Goal: Task Accomplishment & Management: Manage account settings

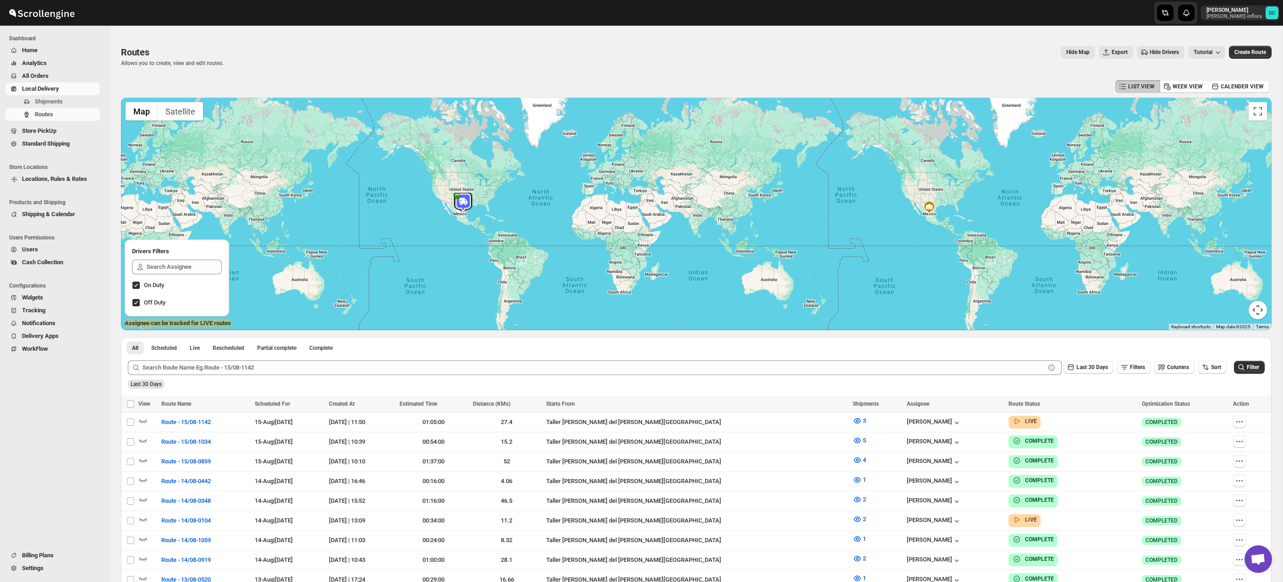
click at [45, 72] on span "All Orders" at bounding box center [60, 75] width 76 height 9
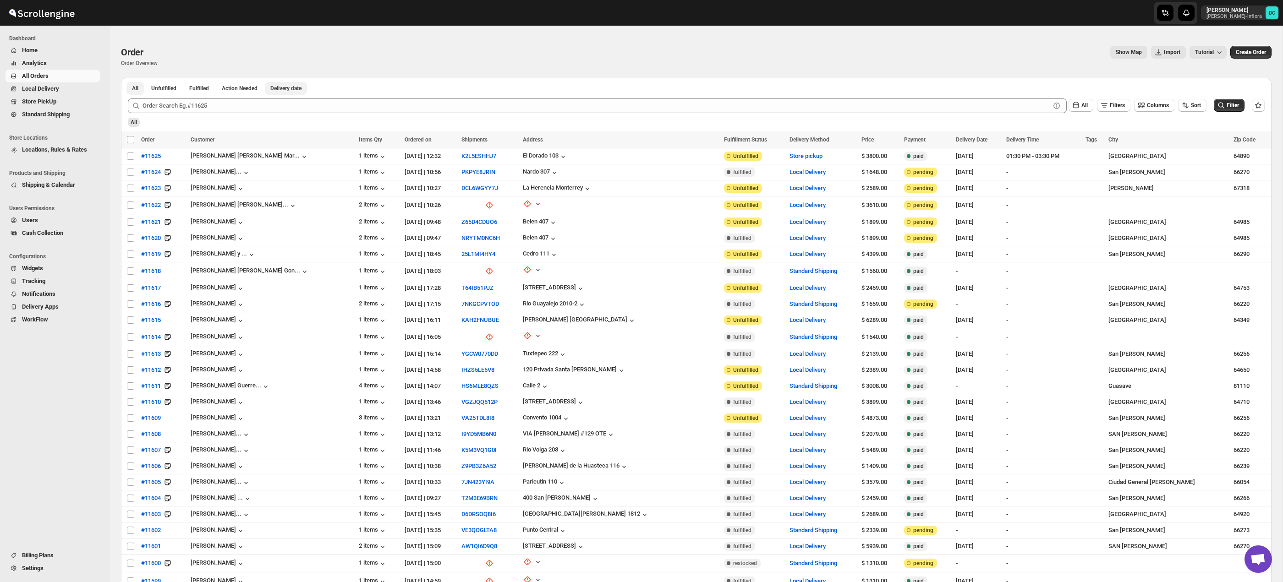
click at [301, 89] on span "Delivery date" at bounding box center [285, 88] width 31 height 7
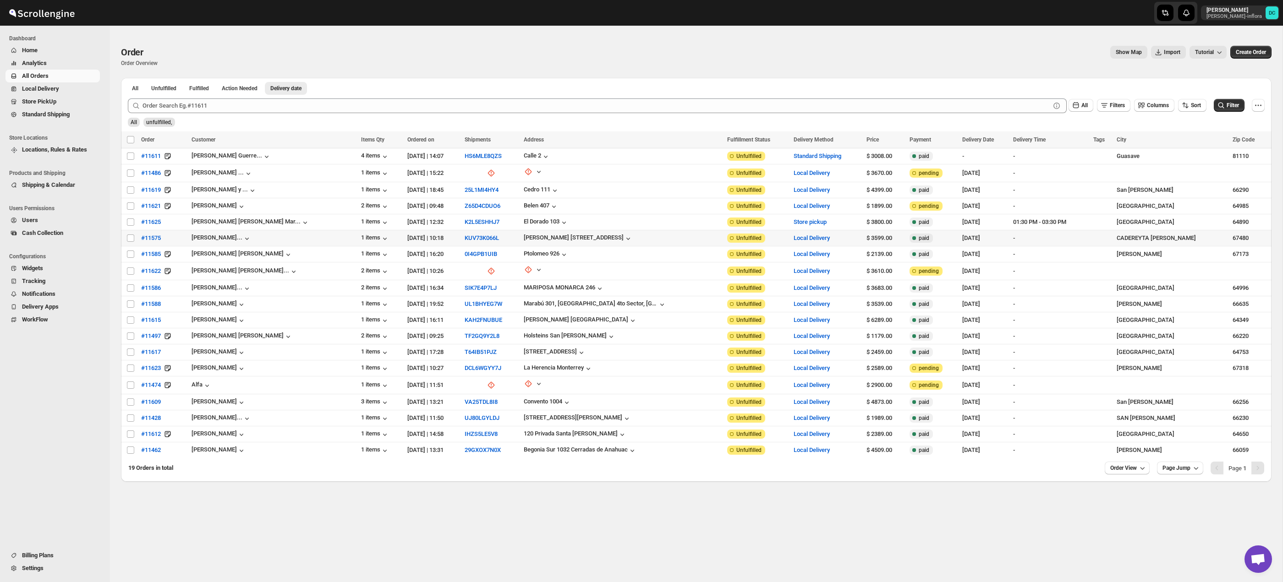
click at [130, 239] on input "Select order" at bounding box center [130, 238] width 7 height 7
checkbox input "true"
drag, startPoint x: 129, startPoint y: 254, endPoint x: 130, endPoint y: 261, distance: 6.4
click at [129, 254] on input "Select order" at bounding box center [130, 254] width 7 height 7
checkbox input "true"
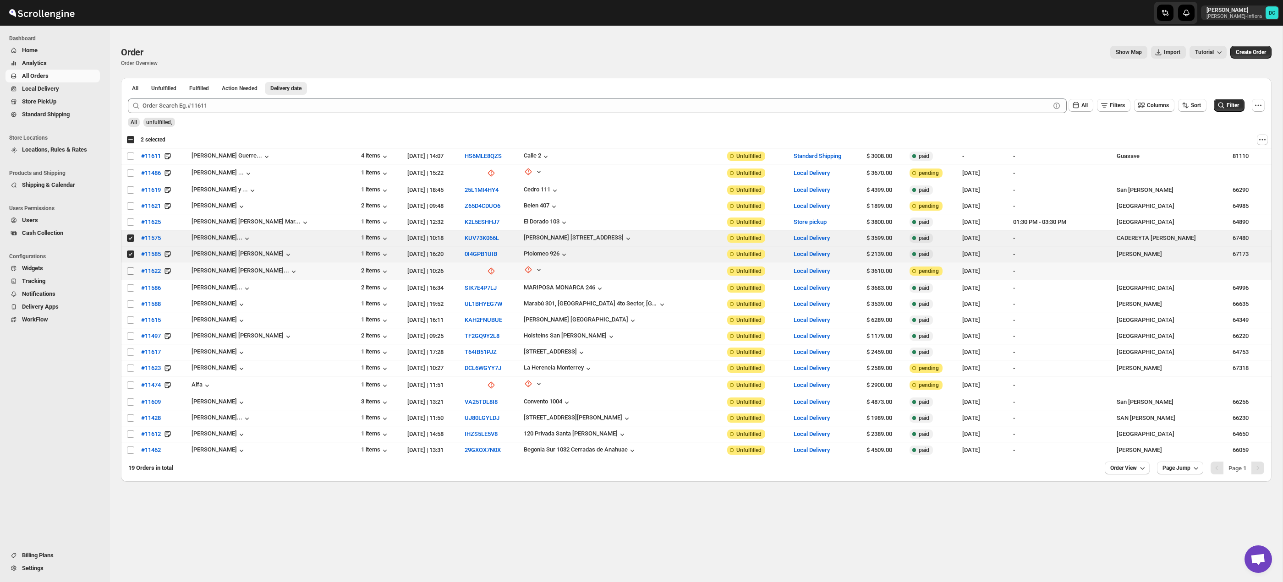
drag, startPoint x: 130, startPoint y: 272, endPoint x: 130, endPoint y: 280, distance: 8.2
click at [130, 272] on input "Select order" at bounding box center [130, 271] width 7 height 7
checkbox input "true"
click at [130, 285] on input "Select order" at bounding box center [130, 287] width 7 height 7
checkbox input "true"
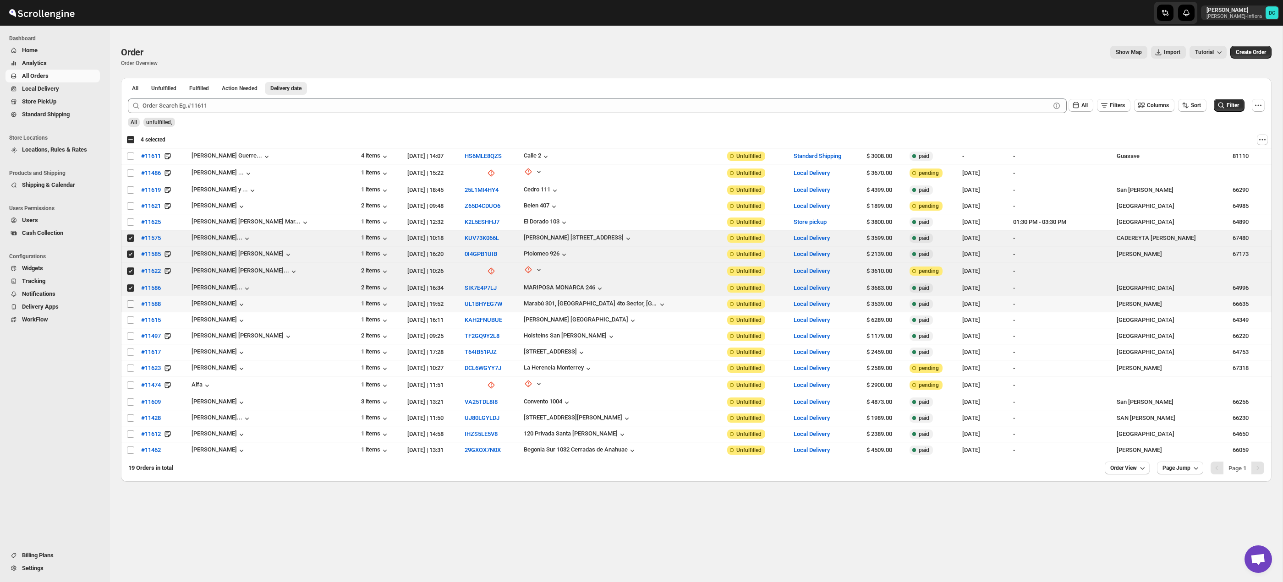
click at [132, 304] on input "Select order" at bounding box center [130, 304] width 7 height 7
checkbox input "true"
click at [131, 320] on input "Select order" at bounding box center [130, 320] width 7 height 7
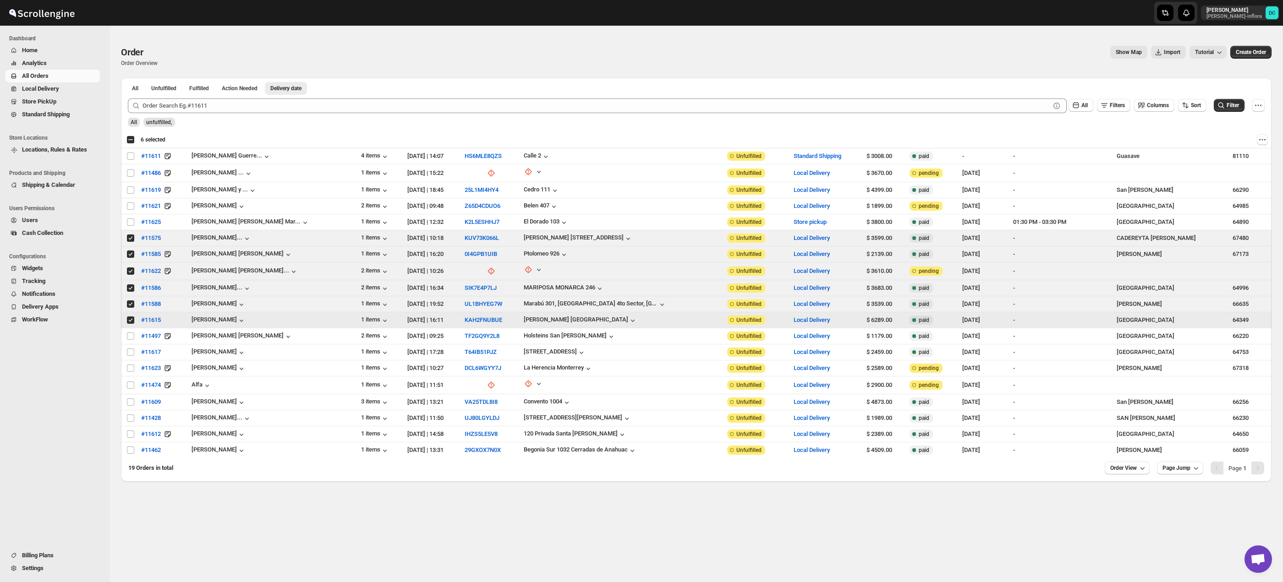
click at [131, 319] on input "Select order" at bounding box center [130, 320] width 7 height 7
checkbox input "false"
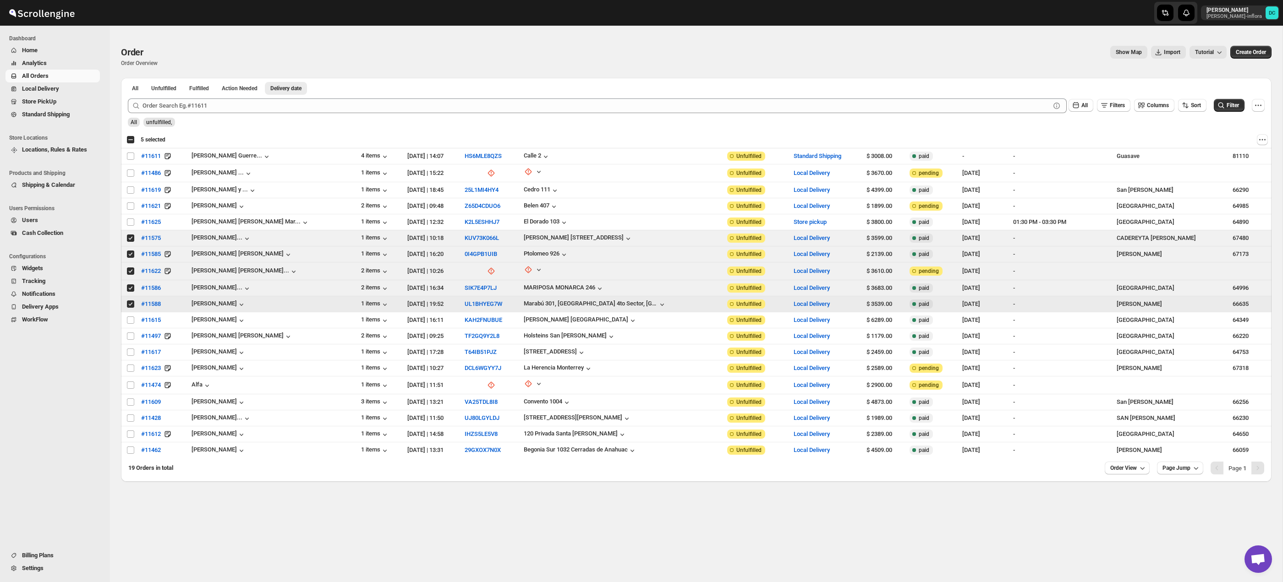
click at [130, 303] on input "Select order" at bounding box center [130, 304] width 7 height 7
drag, startPoint x: 131, startPoint y: 302, endPoint x: 128, endPoint y: 315, distance: 13.0
click at [130, 304] on input "Select order" at bounding box center [130, 304] width 7 height 7
checkbox input "true"
click at [131, 321] on input "Select order" at bounding box center [130, 320] width 7 height 7
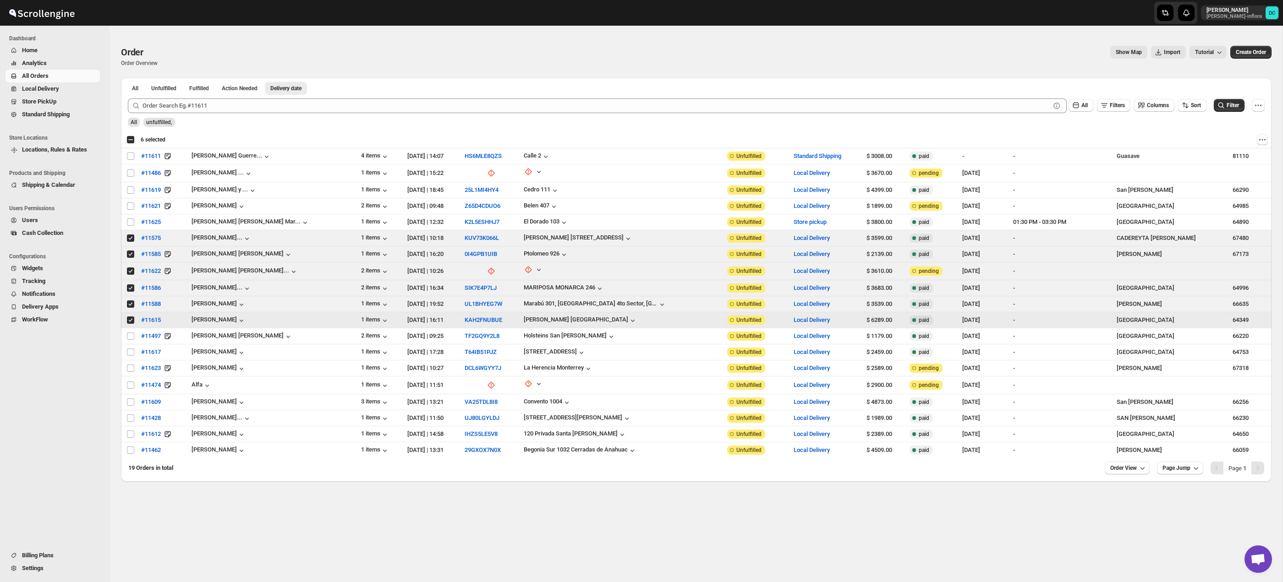
drag, startPoint x: 130, startPoint y: 318, endPoint x: 130, endPoint y: 308, distance: 10.5
click at [130, 317] on input "Select order" at bounding box center [130, 320] width 7 height 7
checkbox input "false"
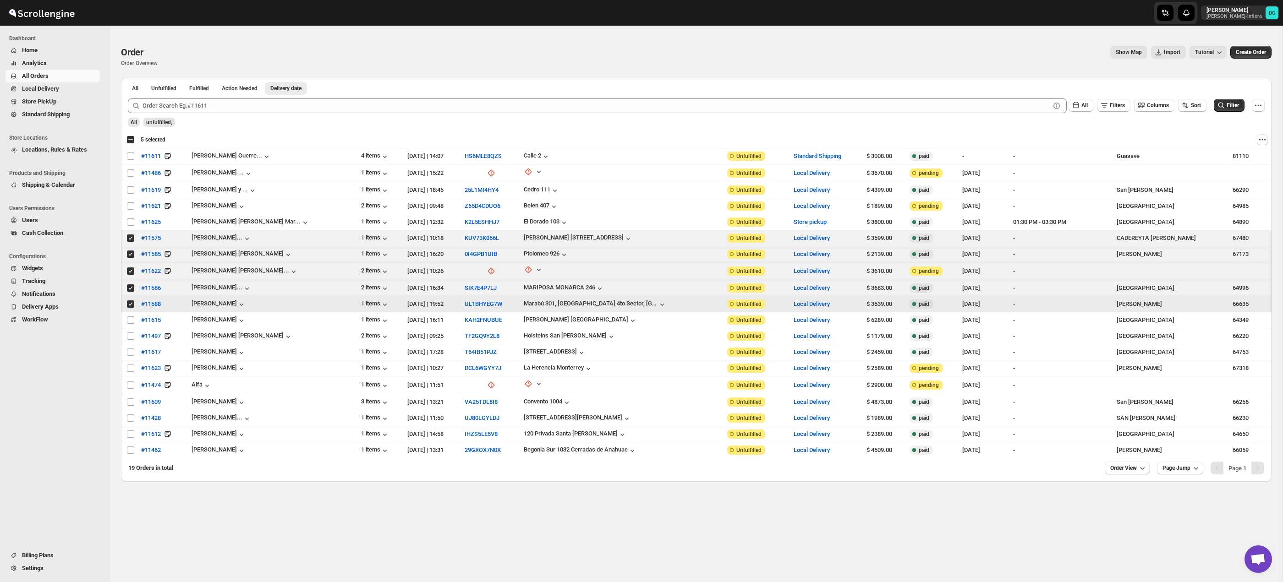
click at [129, 301] on input "Select order" at bounding box center [130, 304] width 7 height 7
checkbox input "false"
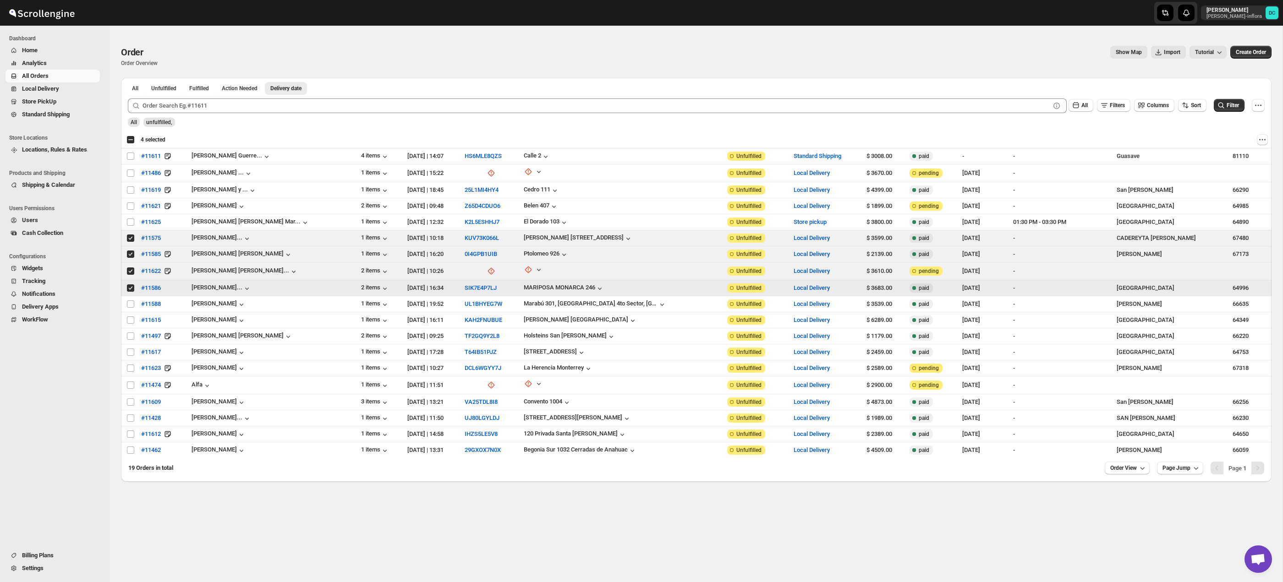
click at [130, 284] on input "Select order" at bounding box center [130, 287] width 7 height 7
checkbox input "false"
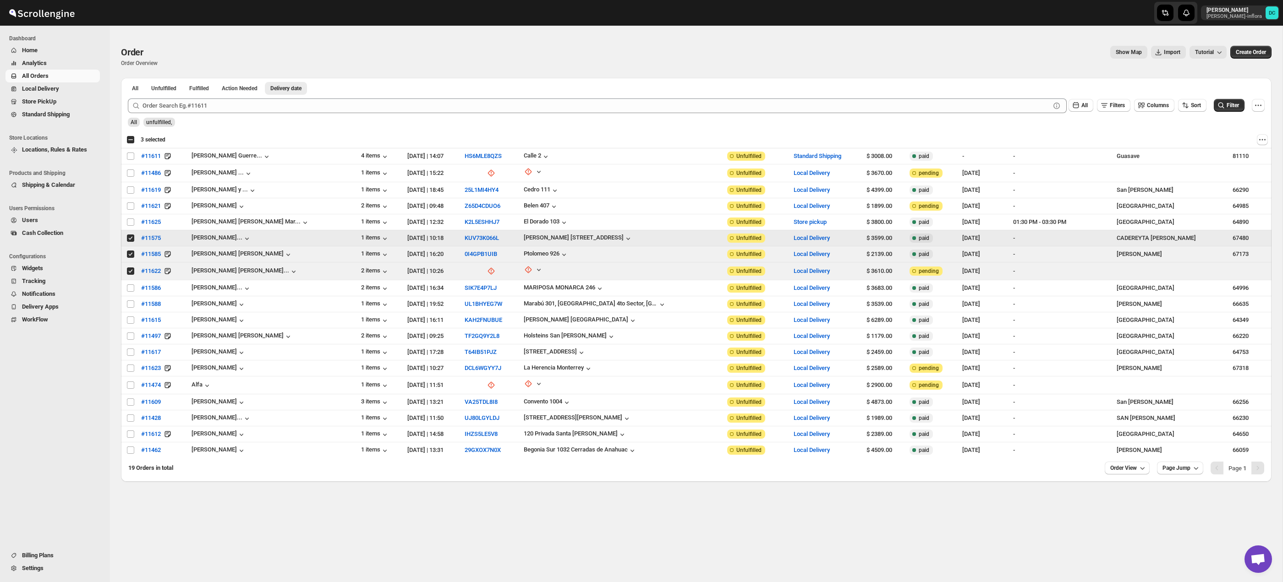
drag, startPoint x: 131, startPoint y: 238, endPoint x: 130, endPoint y: 245, distance: 7.5
click at [131, 239] on input "Select order" at bounding box center [130, 238] width 7 height 7
checkbox input "false"
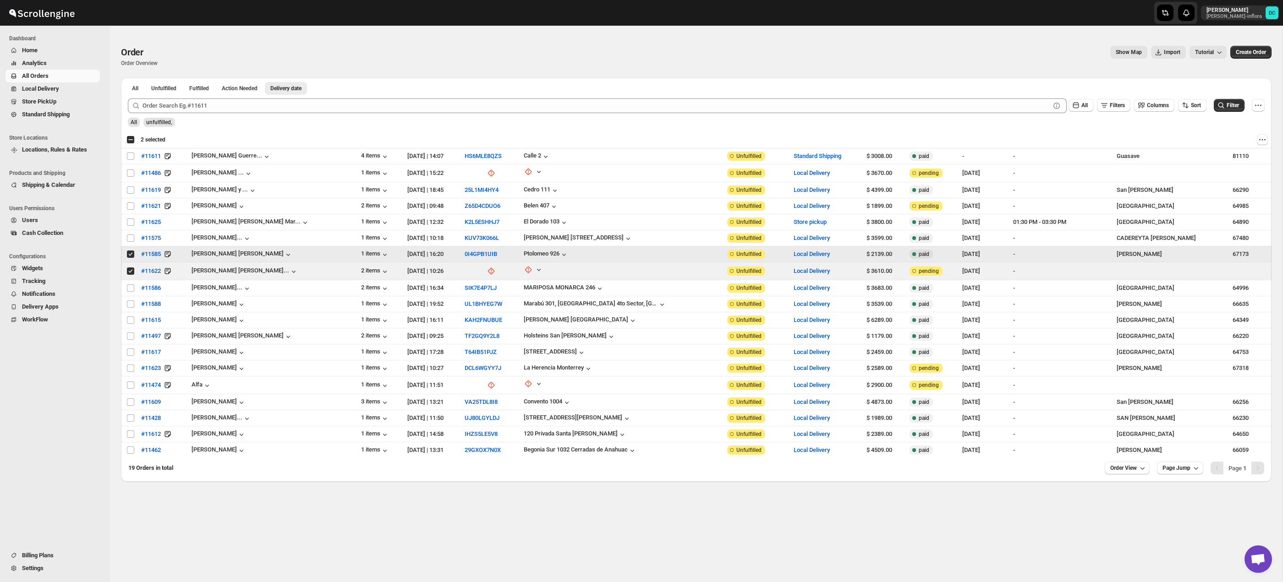
drag, startPoint x: 131, startPoint y: 254, endPoint x: 131, endPoint y: 275, distance: 21.5
click at [131, 255] on input "Select order" at bounding box center [130, 254] width 7 height 7
checkbox input "false"
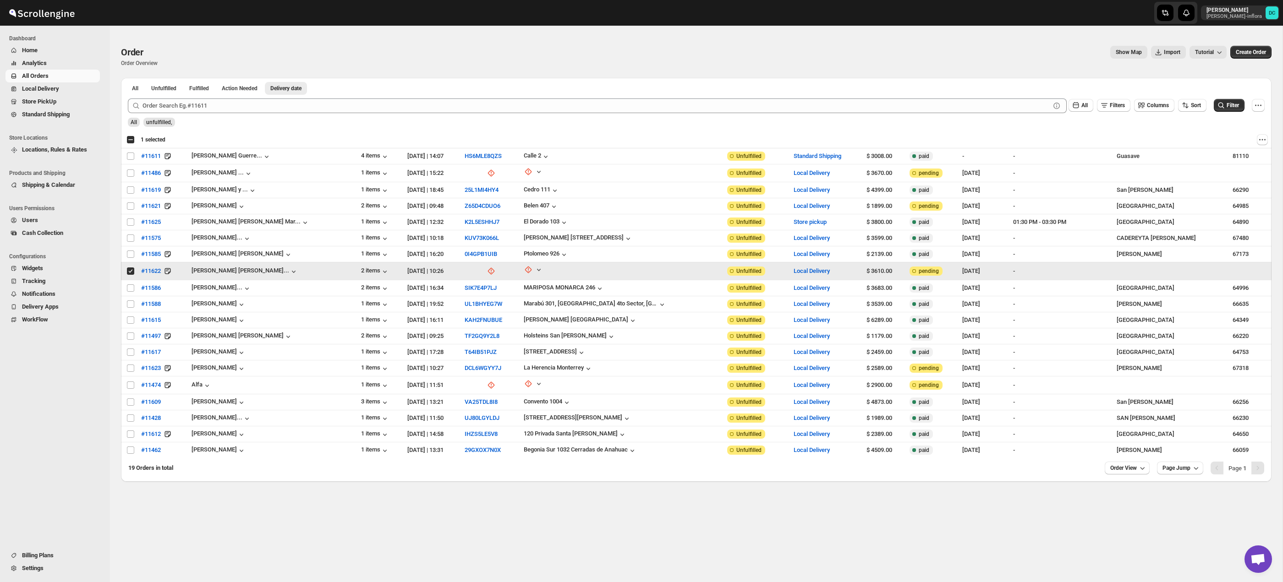
drag, startPoint x: 131, startPoint y: 271, endPoint x: 132, endPoint y: 278, distance: 7.5
click at [131, 271] on input "Select order" at bounding box center [130, 271] width 7 height 7
checkbox input "false"
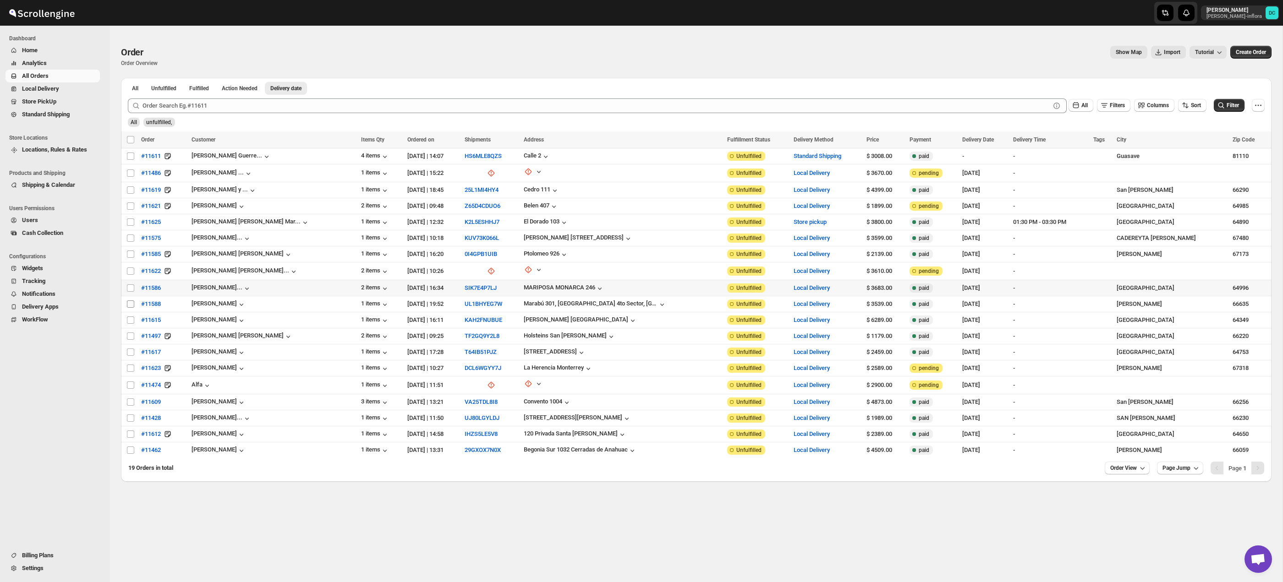
drag, startPoint x: 131, startPoint y: 288, endPoint x: 131, endPoint y: 305, distance: 16.5
click at [131, 289] on input "Select order" at bounding box center [130, 287] width 7 height 7
checkbox input "true"
click at [131, 306] on input "Select order" at bounding box center [130, 304] width 7 height 7
checkbox input "true"
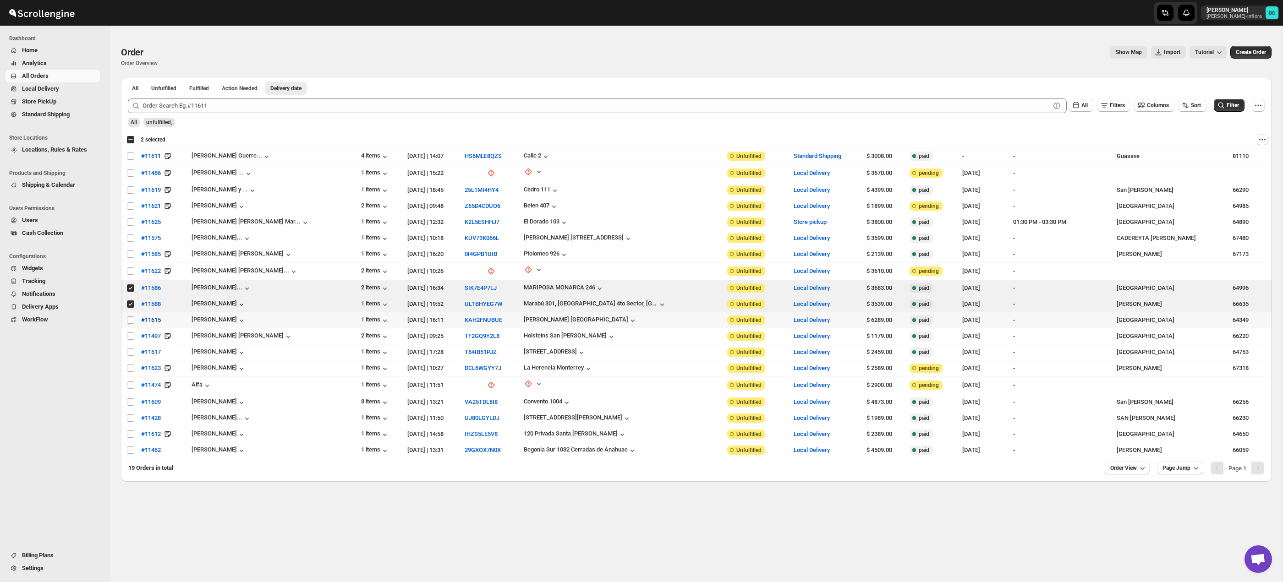
drag, startPoint x: 130, startPoint y: 319, endPoint x: 137, endPoint y: 317, distance: 8.0
click at [130, 319] on input "Select order" at bounding box center [130, 320] width 7 height 7
checkbox input "true"
